Goal: Entertainment & Leisure: Consume media (video, audio)

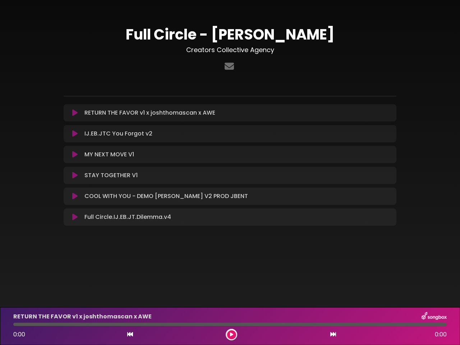
click at [75, 113] on icon at bounding box center [74, 112] width 5 height 7
click at [75, 134] on icon at bounding box center [74, 133] width 5 height 7
click at [75, 154] on icon at bounding box center [74, 154] width 5 height 7
click at [75, 175] on icon at bounding box center [74, 175] width 5 height 7
click at [75, 196] on icon at bounding box center [74, 196] width 5 height 7
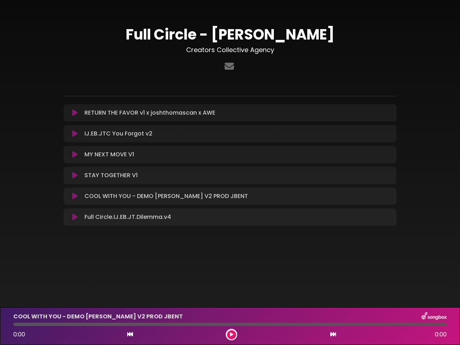
click at [75, 217] on icon at bounding box center [74, 216] width 5 height 7
click at [130, 334] on icon at bounding box center [130, 334] width 6 height 6
click at [231, 334] on icon at bounding box center [231, 334] width 3 height 4
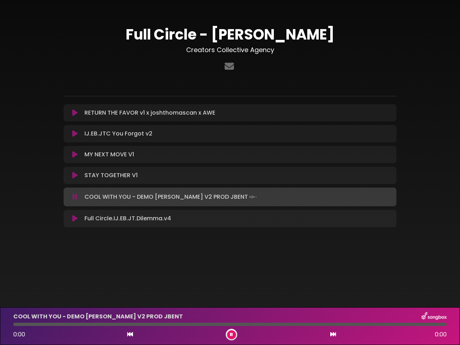
click at [333, 334] on icon at bounding box center [333, 334] width 6 height 6
